Goal: Transaction & Acquisition: Purchase product/service

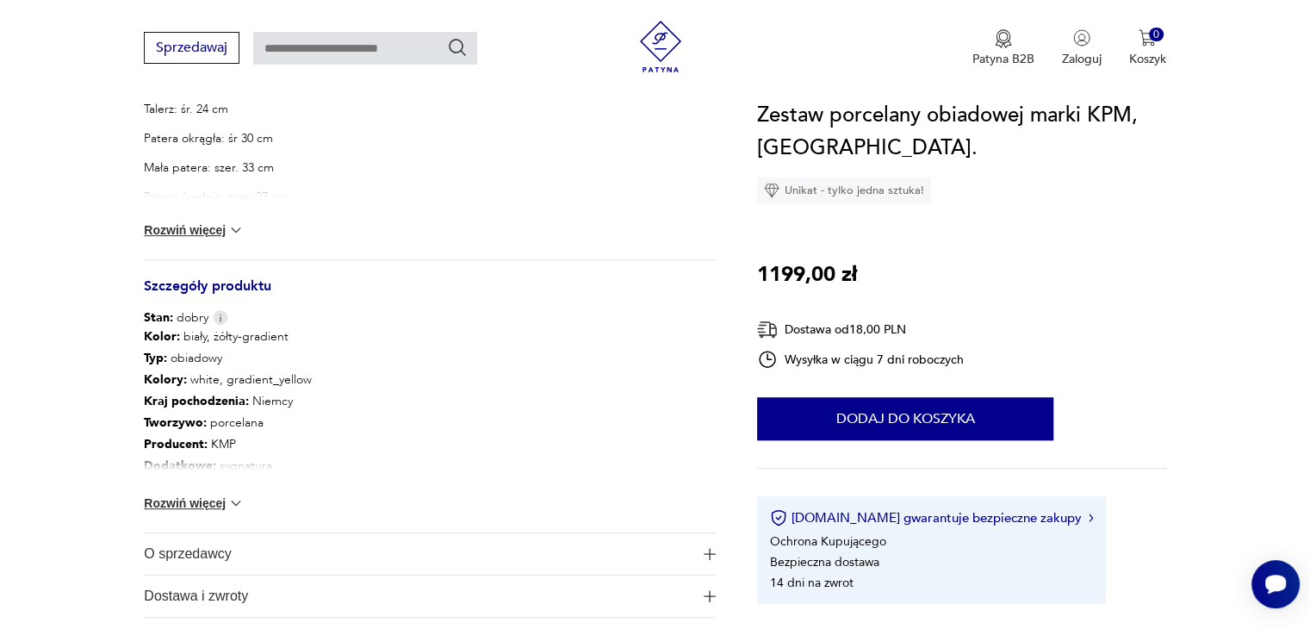
scroll to position [603, 0]
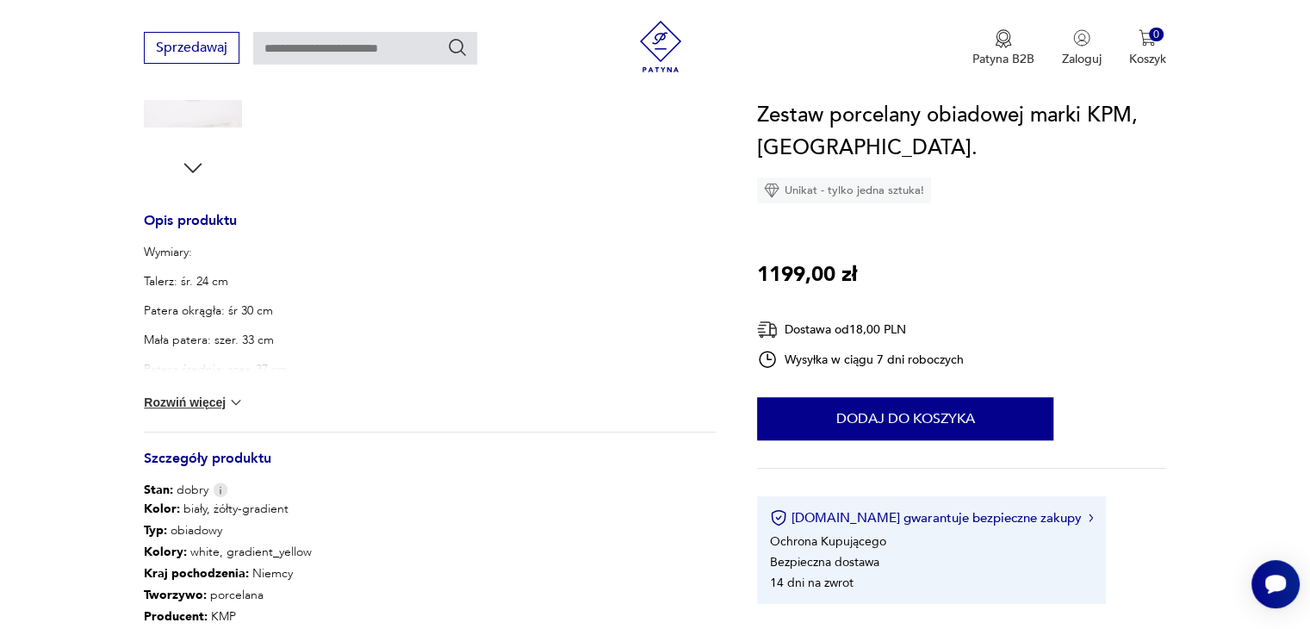
click at [235, 401] on img at bounding box center [235, 402] width 17 height 17
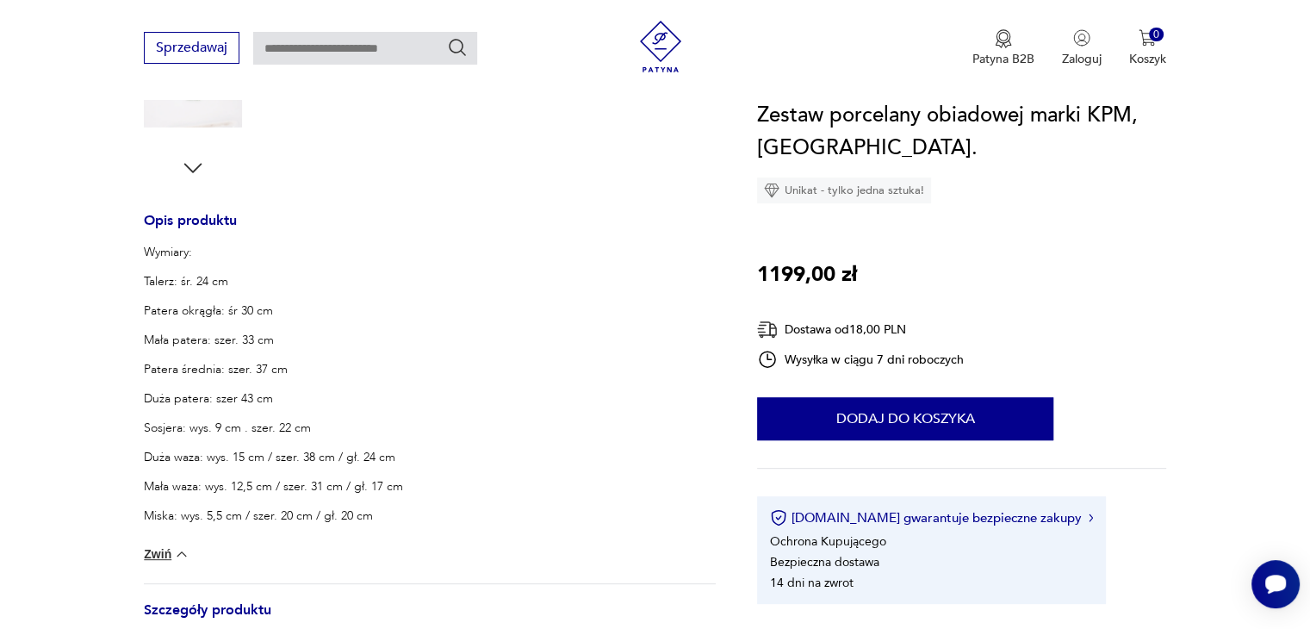
scroll to position [689, 0]
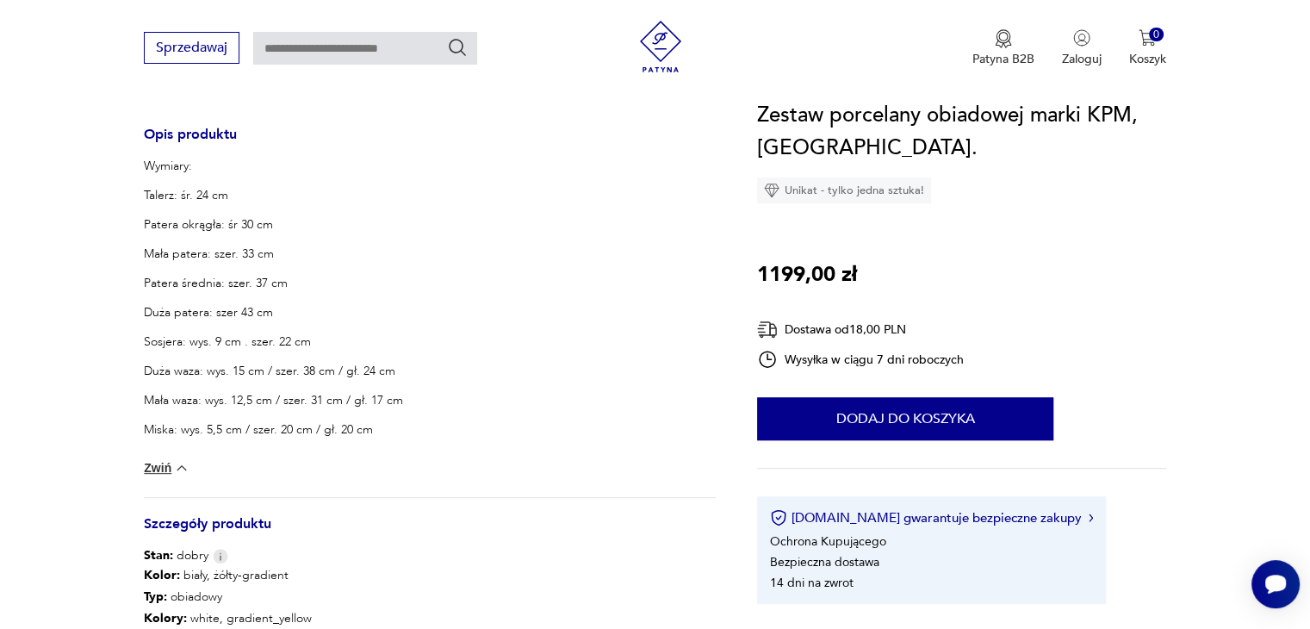
click at [186, 463] on img at bounding box center [181, 467] width 17 height 17
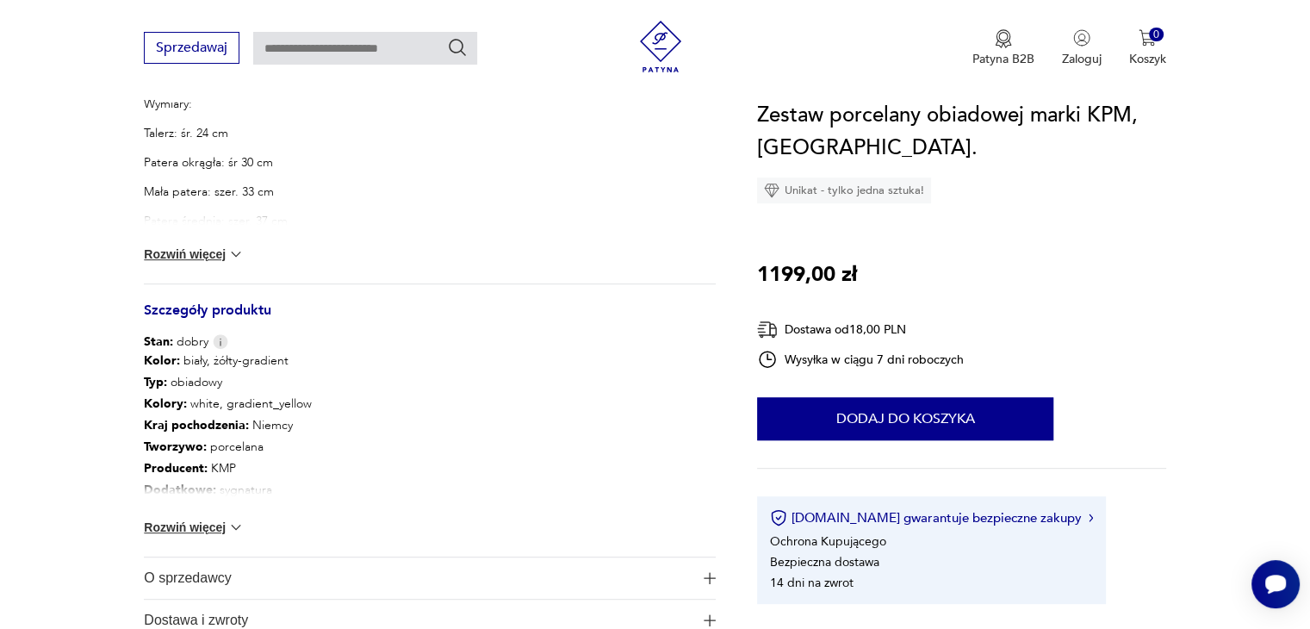
scroll to position [861, 0]
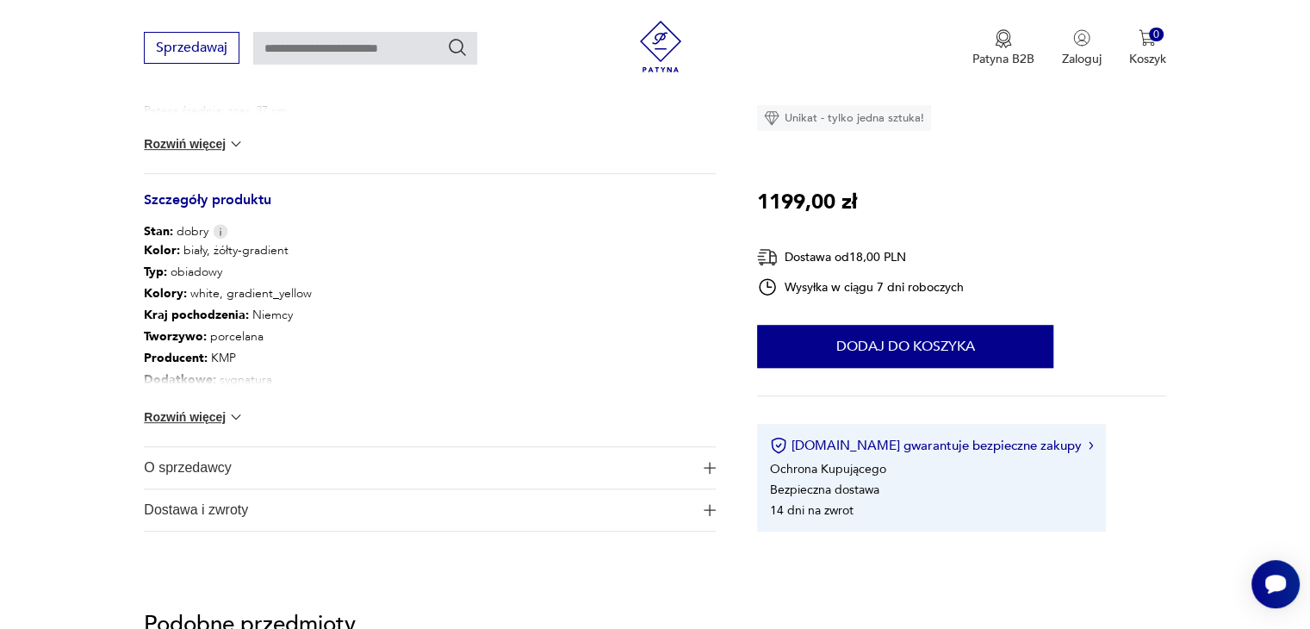
click at [238, 415] on img at bounding box center [235, 416] width 17 height 17
